Goal: Information Seeking & Learning: Learn about a topic

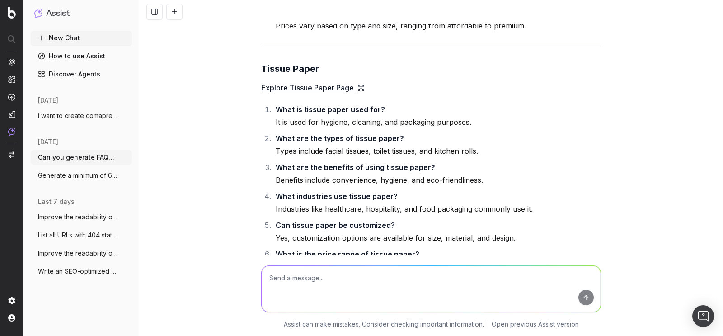
scroll to position [64606, 0]
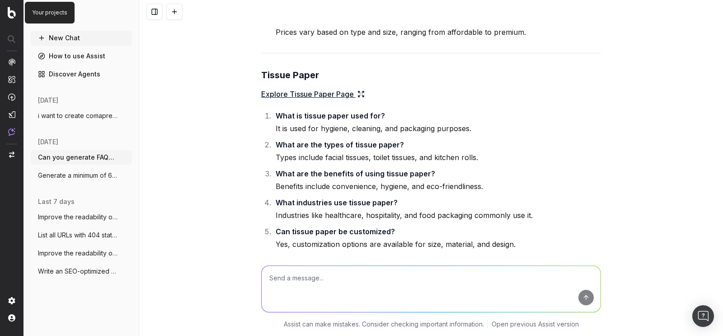
click at [13, 12] on img at bounding box center [12, 13] width 8 height 12
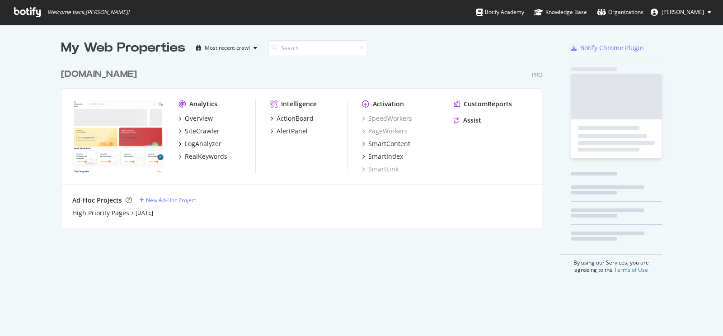
scroll to position [164, 482]
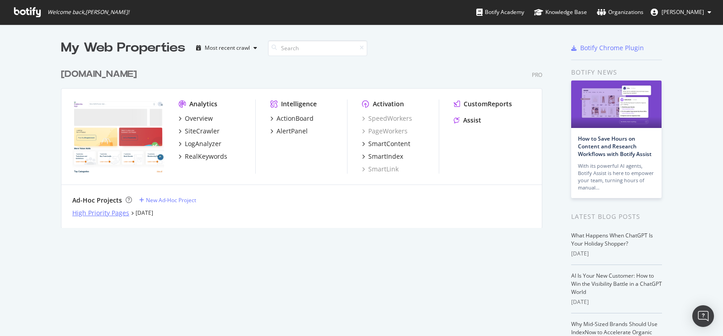
click at [104, 214] on div "High Priority Pages" at bounding box center [100, 212] width 57 height 9
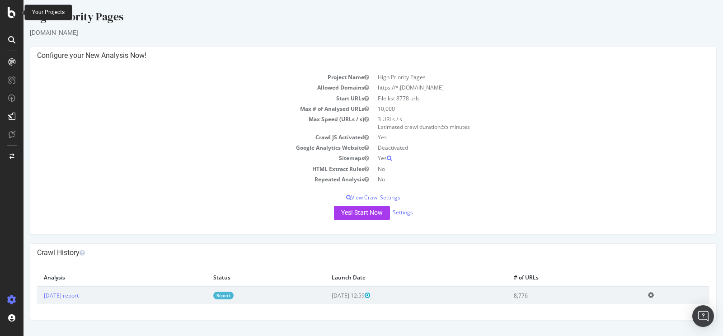
click at [17, 12] on div at bounding box center [12, 12] width 22 height 11
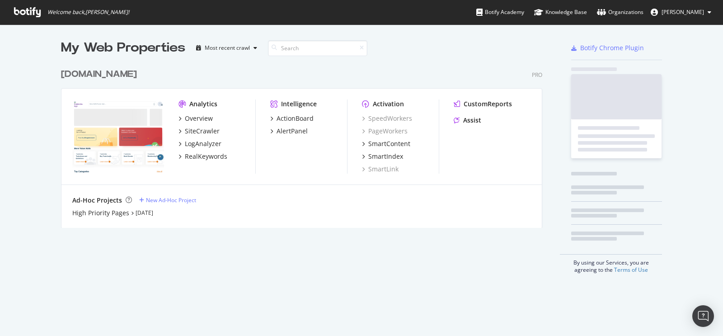
scroll to position [329, 710]
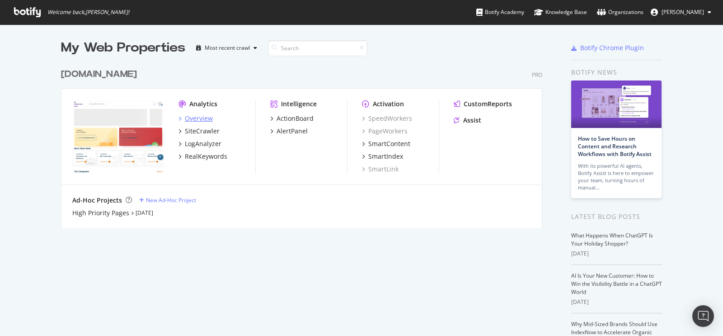
click at [207, 119] on div "Overview" at bounding box center [199, 118] width 28 height 9
